Goal: Navigation & Orientation: Find specific page/section

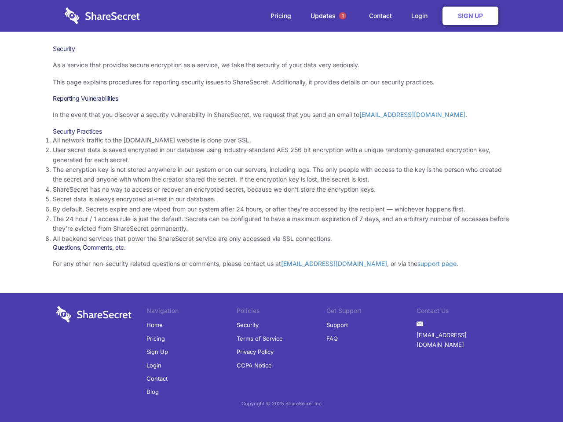
click at [282, 211] on li "By default, Secrets expire and are wiped from our system after 24 hours, or aft…" at bounding box center [282, 210] width 458 height 10
click at [343, 16] on span "1" at bounding box center [342, 15] width 7 height 7
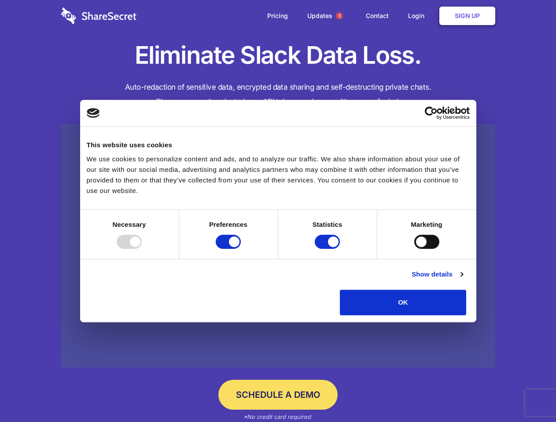
click at [142, 249] on div at bounding box center [129, 242] width 25 height 14
click at [241, 249] on input "Preferences" at bounding box center [228, 242] width 25 height 14
checkbox input "false"
click at [328, 249] on input "Statistics" at bounding box center [327, 242] width 25 height 14
checkbox input "false"
